Goal: Task Accomplishment & Management: Manage account settings

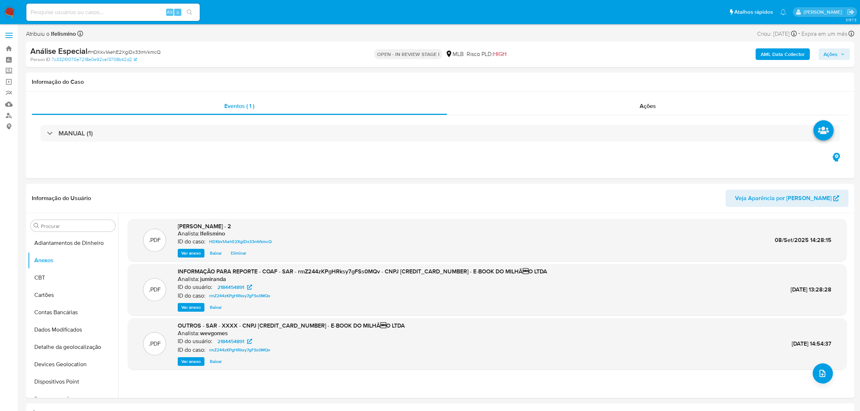
select select "100"
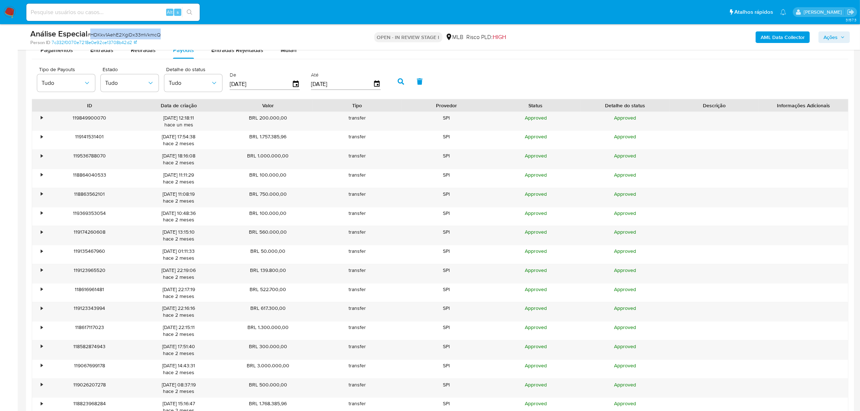
scroll to position [767, 0]
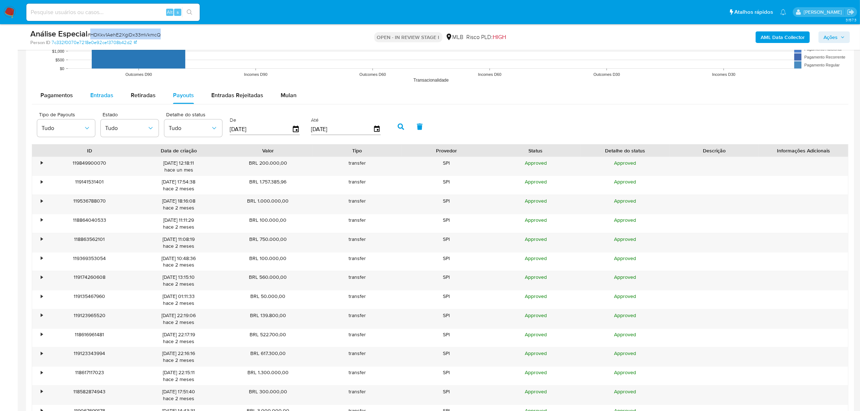
click at [101, 91] on span "Entradas" at bounding box center [101, 95] width 23 height 8
select select "10"
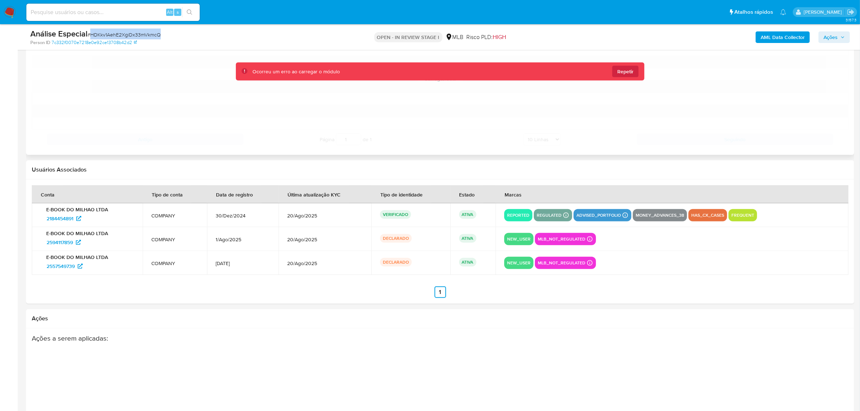
scroll to position [857, 0]
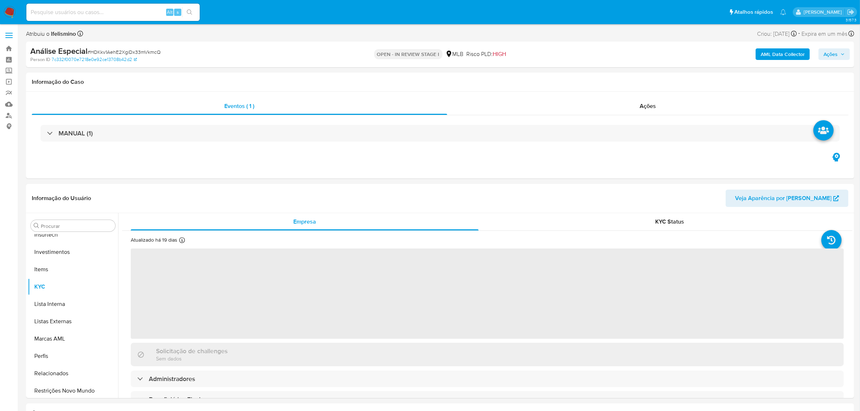
scroll to position [339, 0]
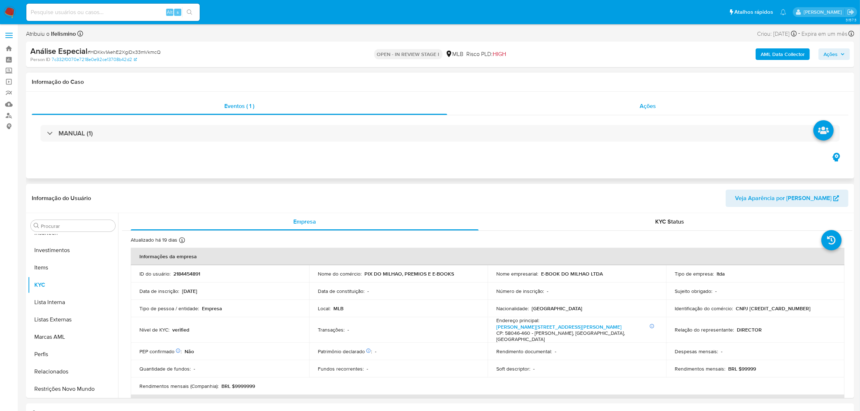
click at [657, 101] on div "Ações" at bounding box center [647, 105] width 401 height 17
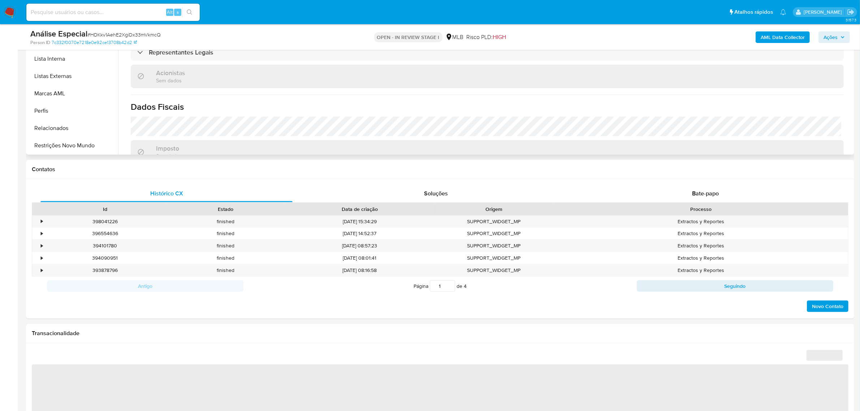
scroll to position [316, 0]
select select "10"
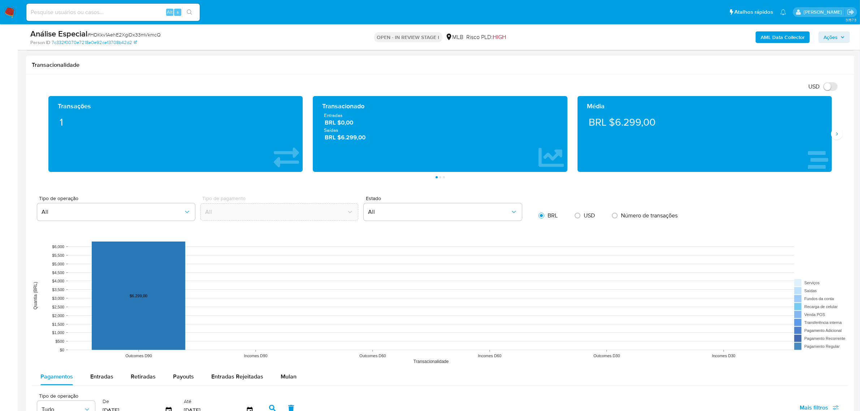
scroll to position [593, 0]
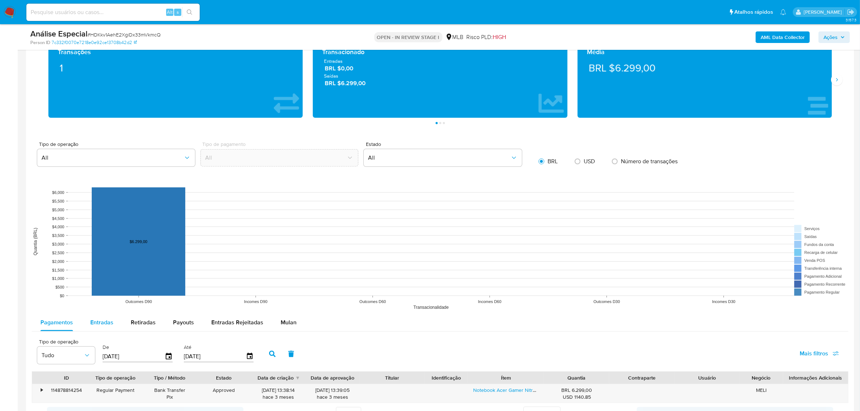
click at [101, 324] on span "Entradas" at bounding box center [101, 322] width 23 height 8
select select "10"
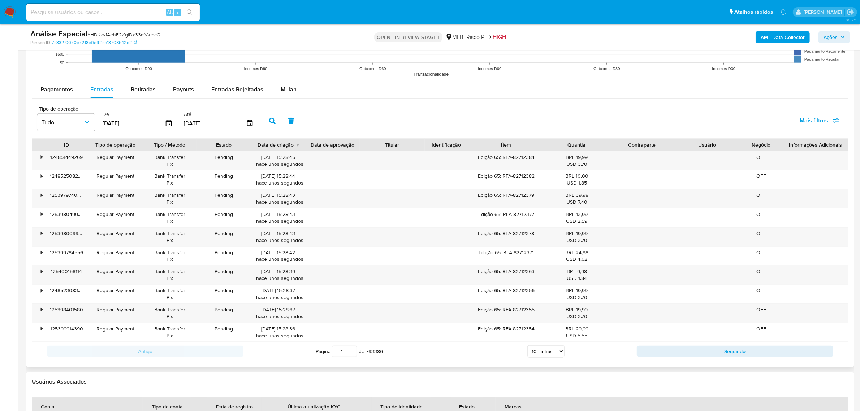
scroll to position [864, 0]
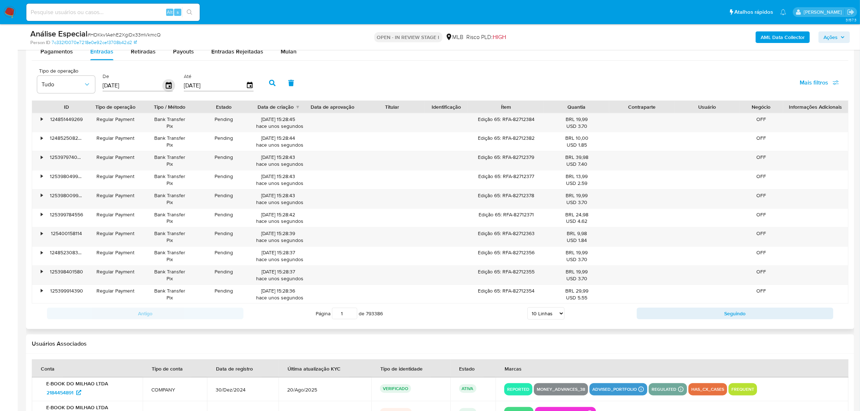
click at [169, 84] on icon "button" at bounding box center [169, 85] width 6 height 6
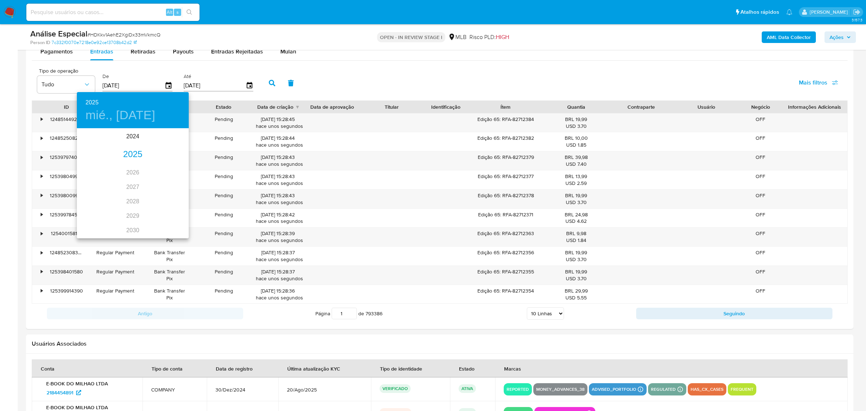
click at [128, 156] on div "2025" at bounding box center [133, 154] width 112 height 14
click at [164, 200] on div "sep." at bounding box center [170, 196] width 37 height 27
click at [161, 168] on p "6" at bounding box center [161, 166] width 3 height 7
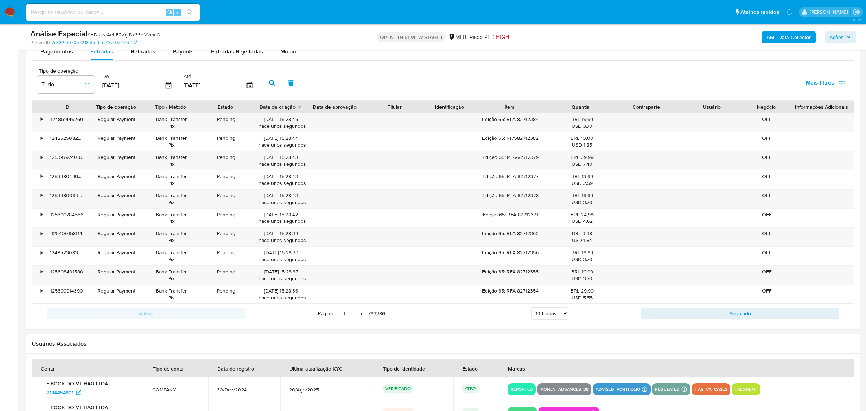
type input "06/09/2025"
click at [243, 83] on icon "button" at bounding box center [249, 85] width 13 height 13
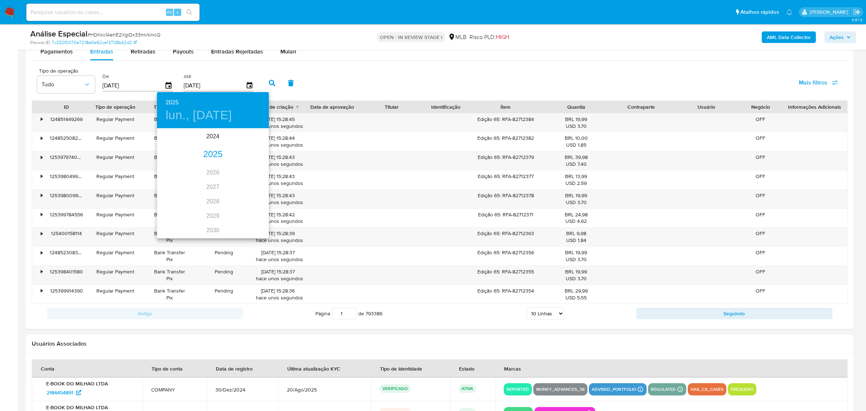
click at [214, 154] on div "2025" at bounding box center [213, 154] width 112 height 14
click at [242, 193] on div "sep." at bounding box center [250, 196] width 37 height 27
click at [241, 165] on p "6" at bounding box center [241, 166] width 3 height 7
type input "06/09/2025"
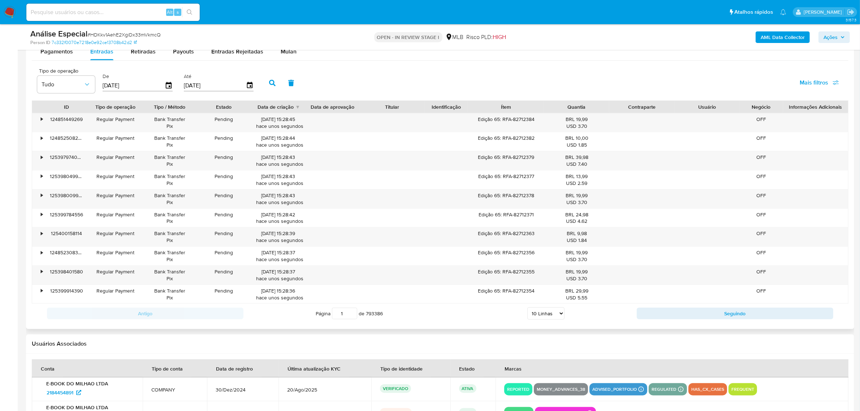
click at [265, 81] on button "button" at bounding box center [272, 82] width 19 height 17
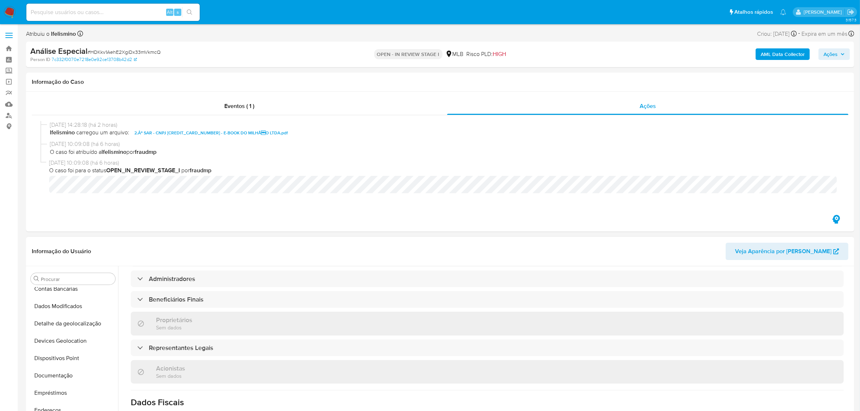
scroll to position [0, 0]
click at [71, 318] on button "Anexos" at bounding box center [70, 313] width 84 height 17
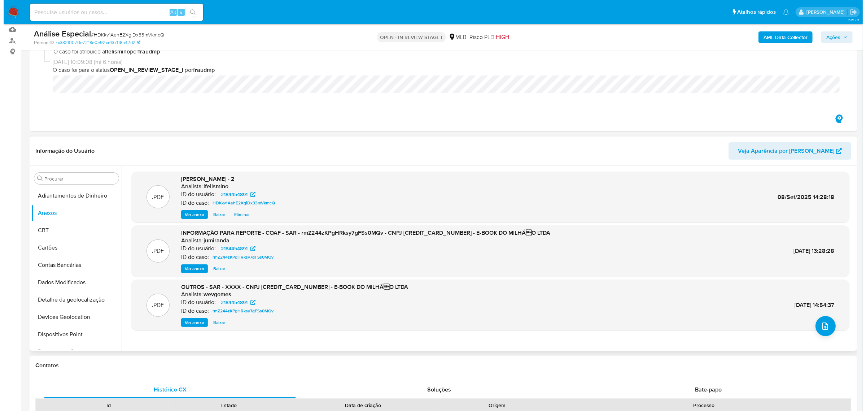
scroll to position [90, 0]
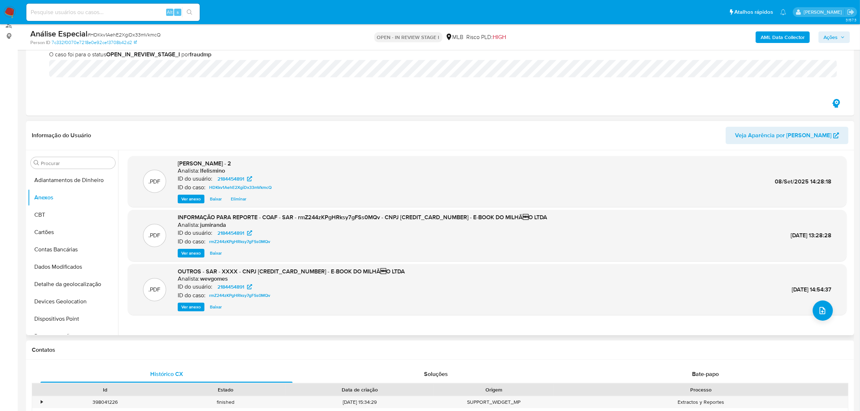
click at [233, 199] on span "Eliminar" at bounding box center [239, 198] width 16 height 7
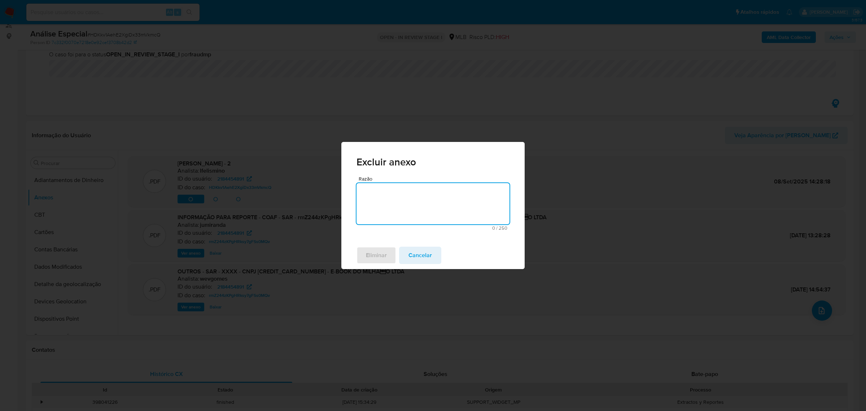
click at [458, 208] on textarea "Razão" at bounding box center [433, 203] width 153 height 41
type textarea "retificação doc"
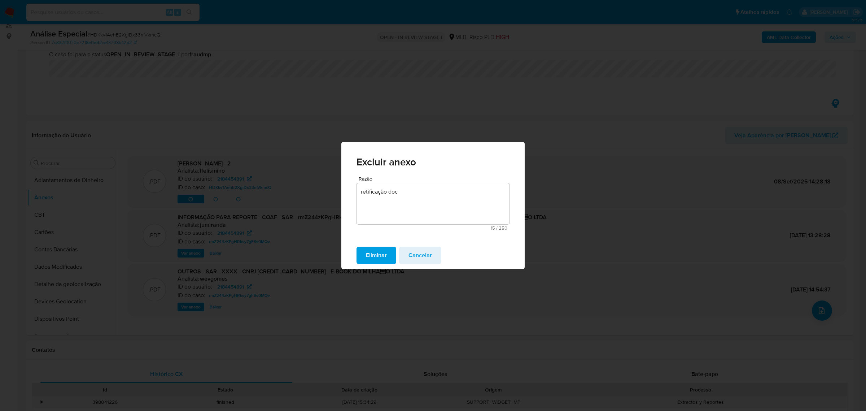
click at [382, 257] on span "Eliminar" at bounding box center [376, 255] width 21 height 16
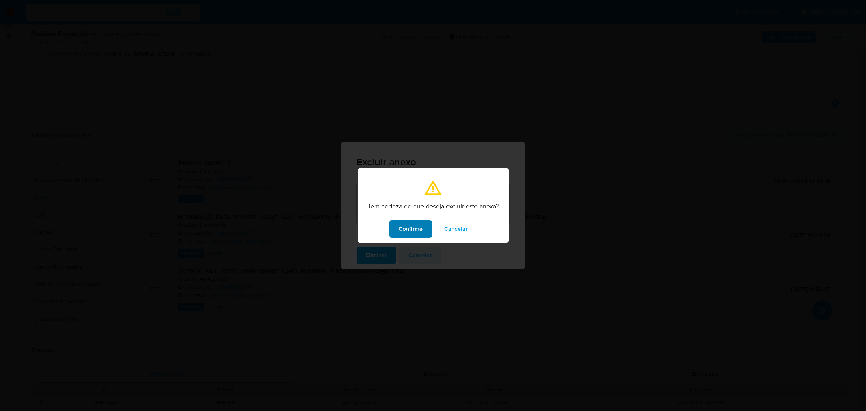
click at [430, 232] on button "Confirme" at bounding box center [411, 228] width 43 height 17
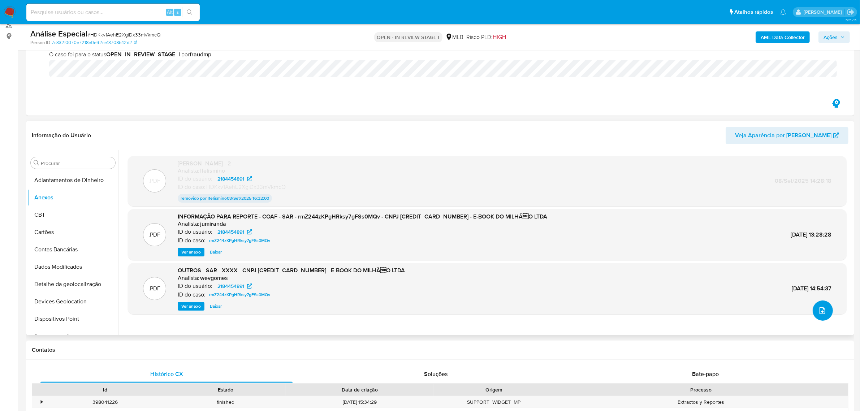
click at [829, 315] on button "upload-file" at bounding box center [822, 310] width 20 height 20
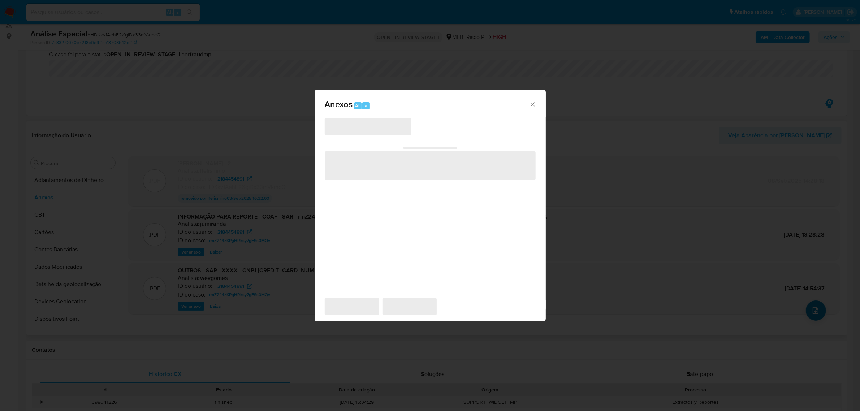
click at [812, 308] on div "Anexos Alt a ‌ ‌ ‌ ‌ ‌" at bounding box center [430, 205] width 860 height 411
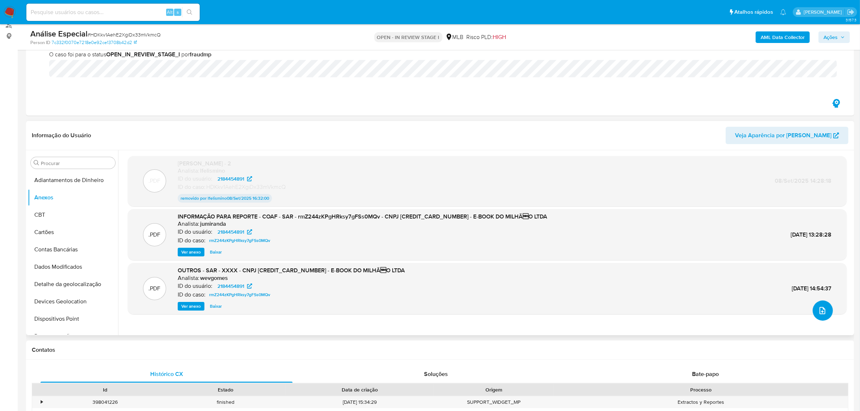
click at [814, 308] on button "upload-file" at bounding box center [822, 310] width 20 height 20
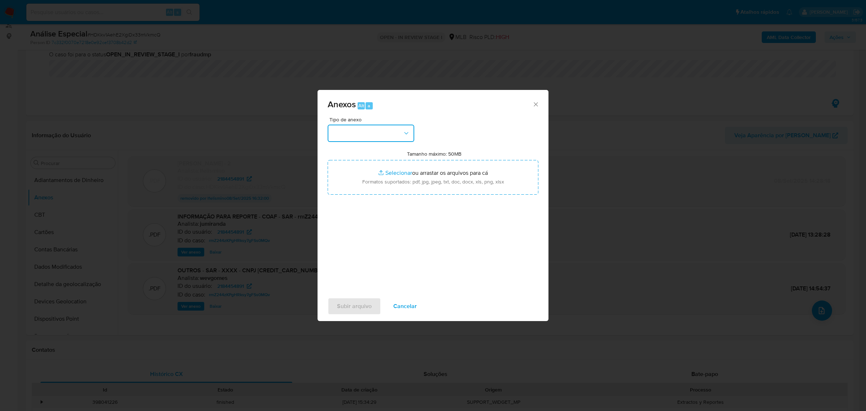
click at [383, 134] on button "button" at bounding box center [371, 133] width 87 height 17
click at [368, 204] on span "DOSSIÊ ANÁLISE" at bounding box center [354, 200] width 44 height 7
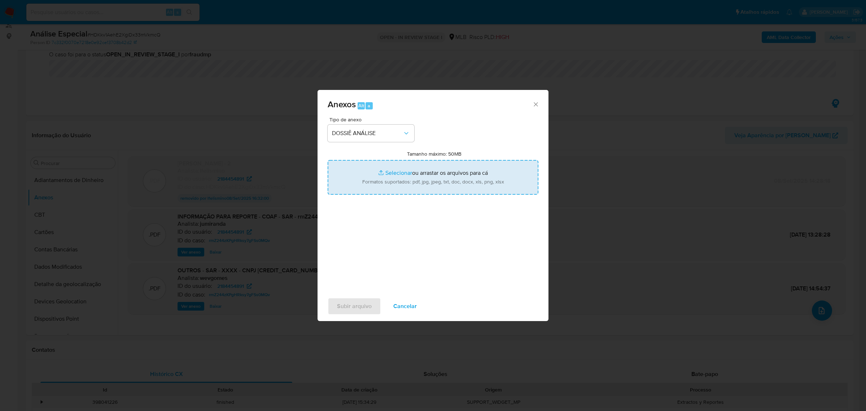
type input "C:\fakepath\2.º SAR - CNPJ 58534909000100 - E-BOOK DO MILHÃO LTDA (1).pdf"
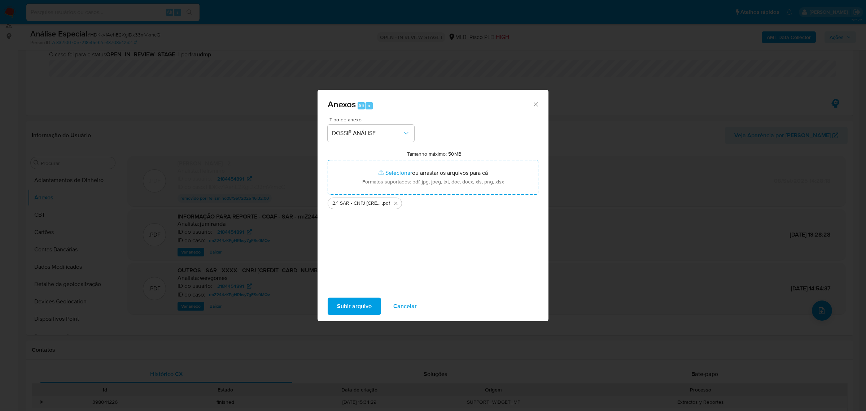
click at [354, 305] on span "Subir arquivo" at bounding box center [354, 306] width 35 height 16
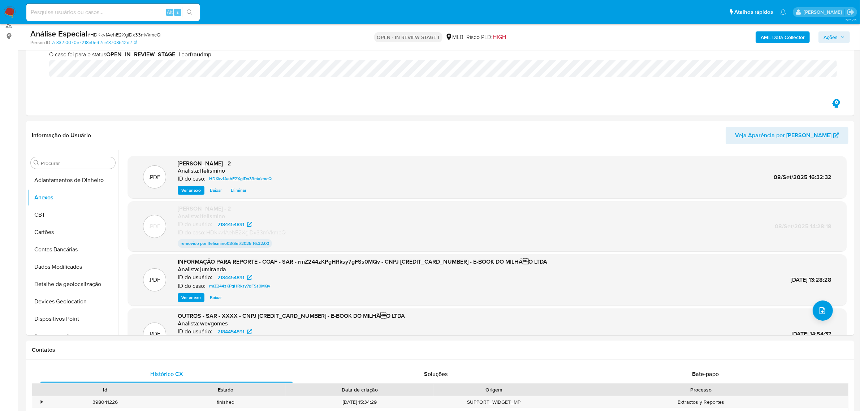
click at [829, 36] on span "Ações" at bounding box center [830, 37] width 14 height 12
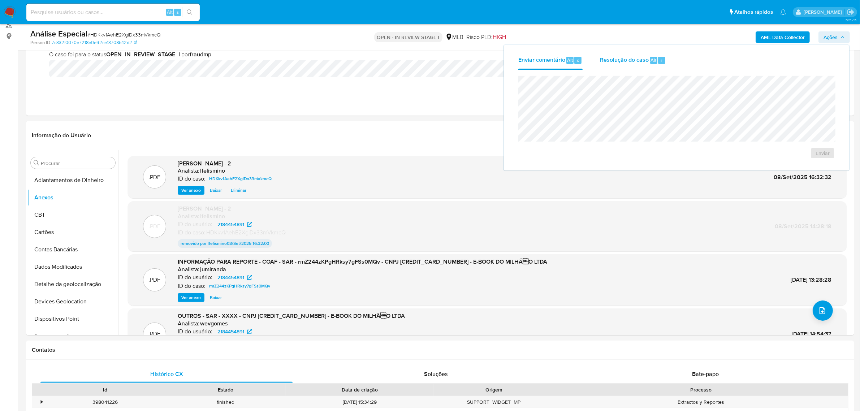
click at [632, 57] on span "Resolução do caso" at bounding box center [624, 60] width 49 height 8
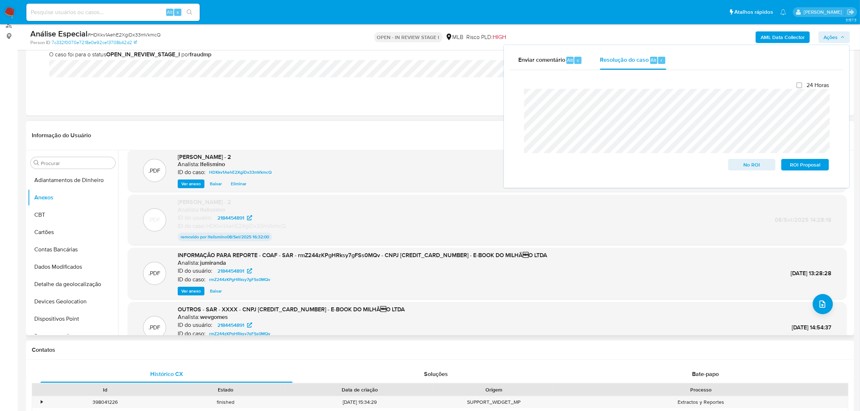
scroll to position [0, 0]
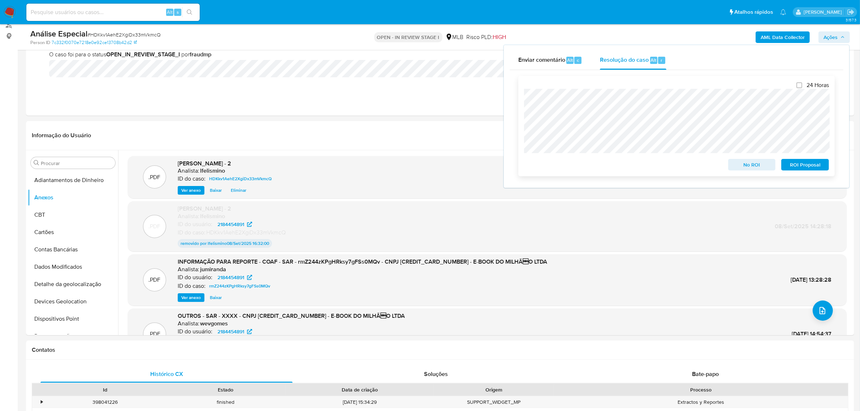
click at [814, 167] on span "ROI Proposal" at bounding box center [805, 165] width 38 height 10
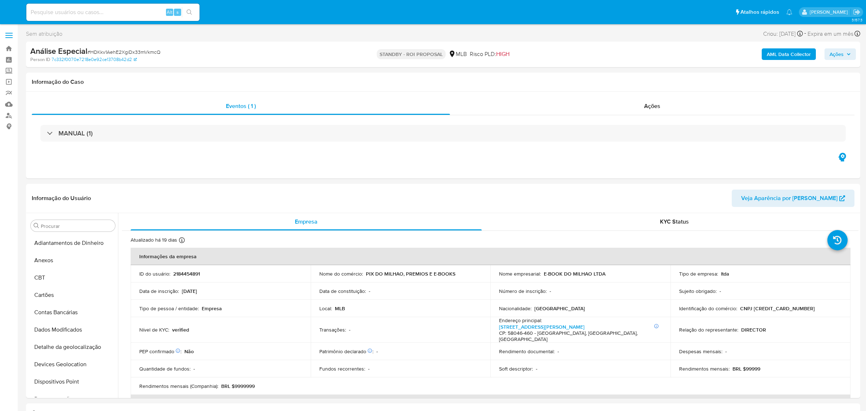
select select "10"
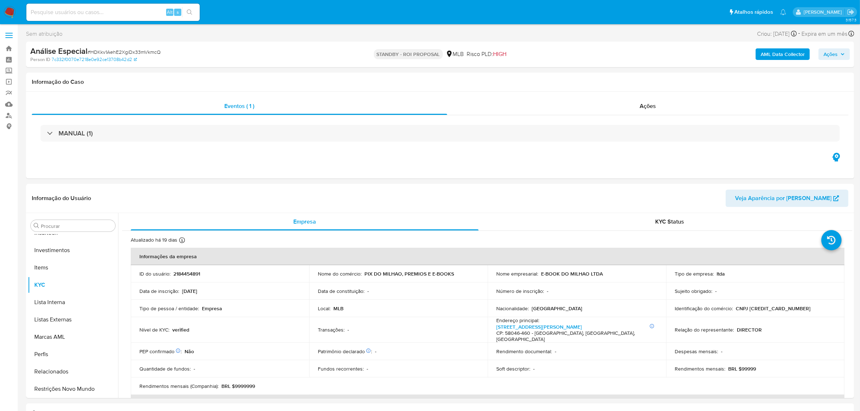
click at [148, 49] on span "# HDKkv1AehE2XgiDx33mVkmcQ" at bounding box center [123, 51] width 73 height 7
copy span "HDKkv1AehE2XgiDx33mVkmcQ"
